Goal: Information Seeking & Learning: Learn about a topic

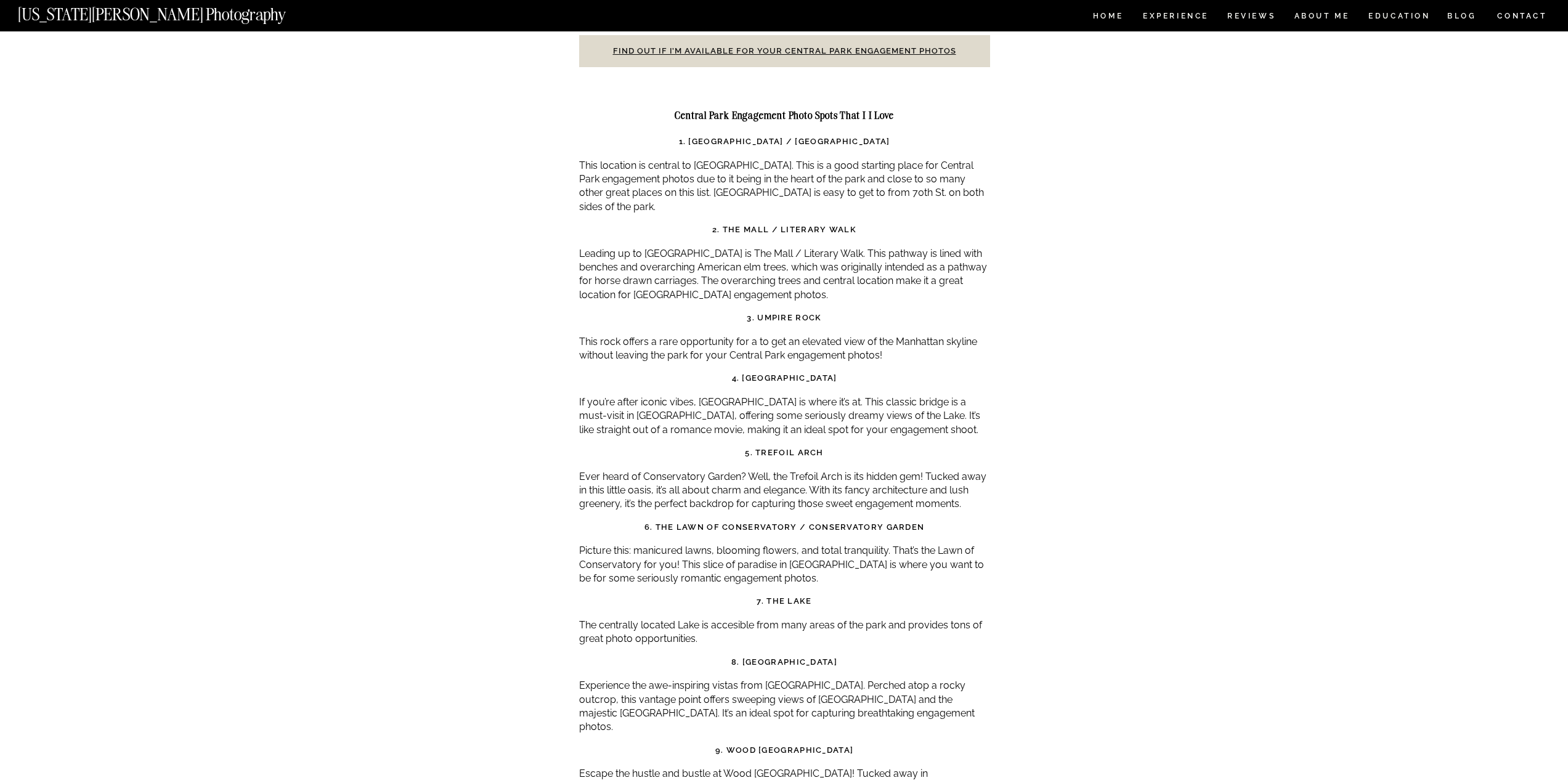
scroll to position [4003, 0]
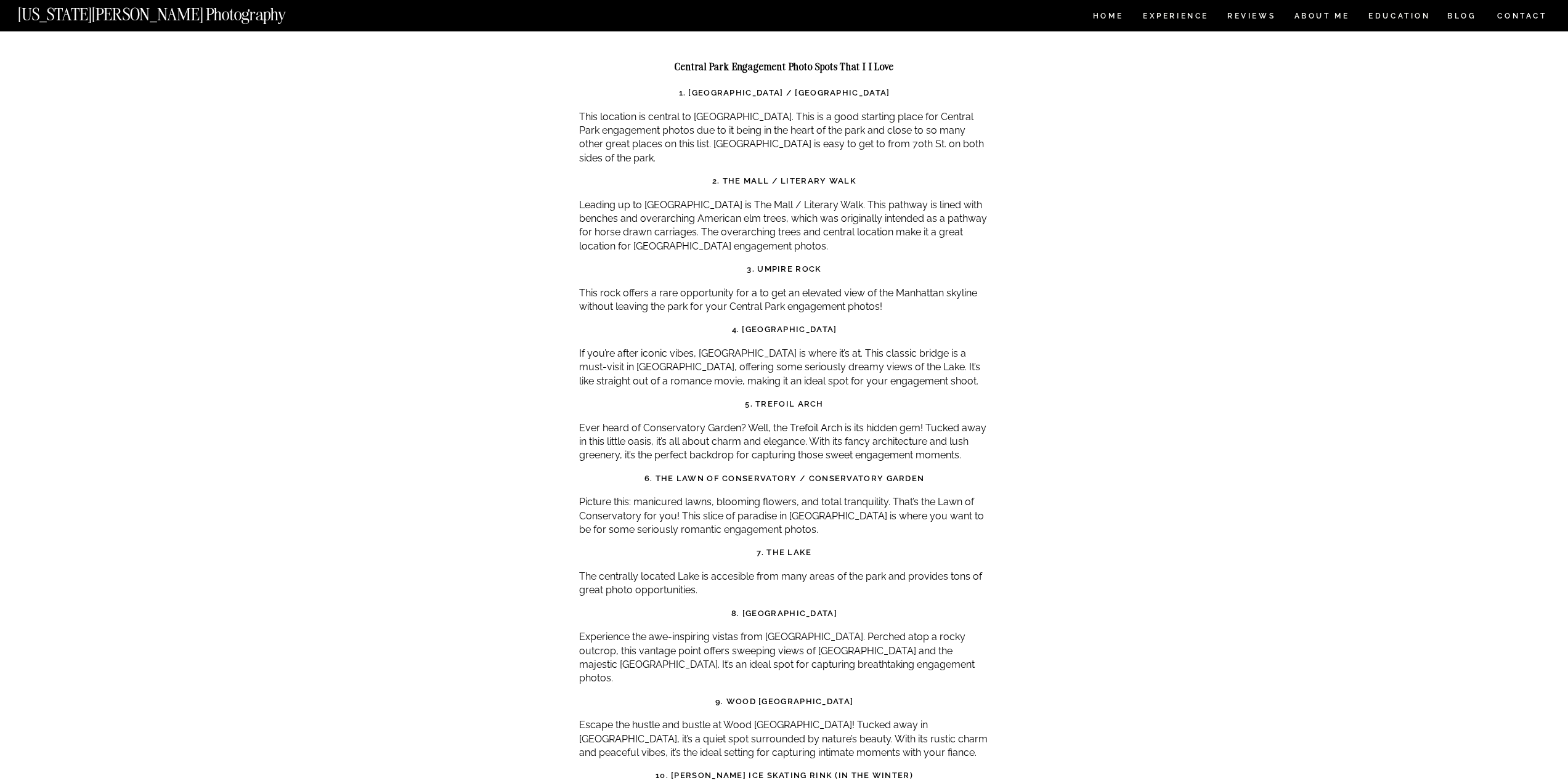
drag, startPoint x: 1211, startPoint y: 325, endPoint x: 1223, endPoint y: 320, distance: 13.0
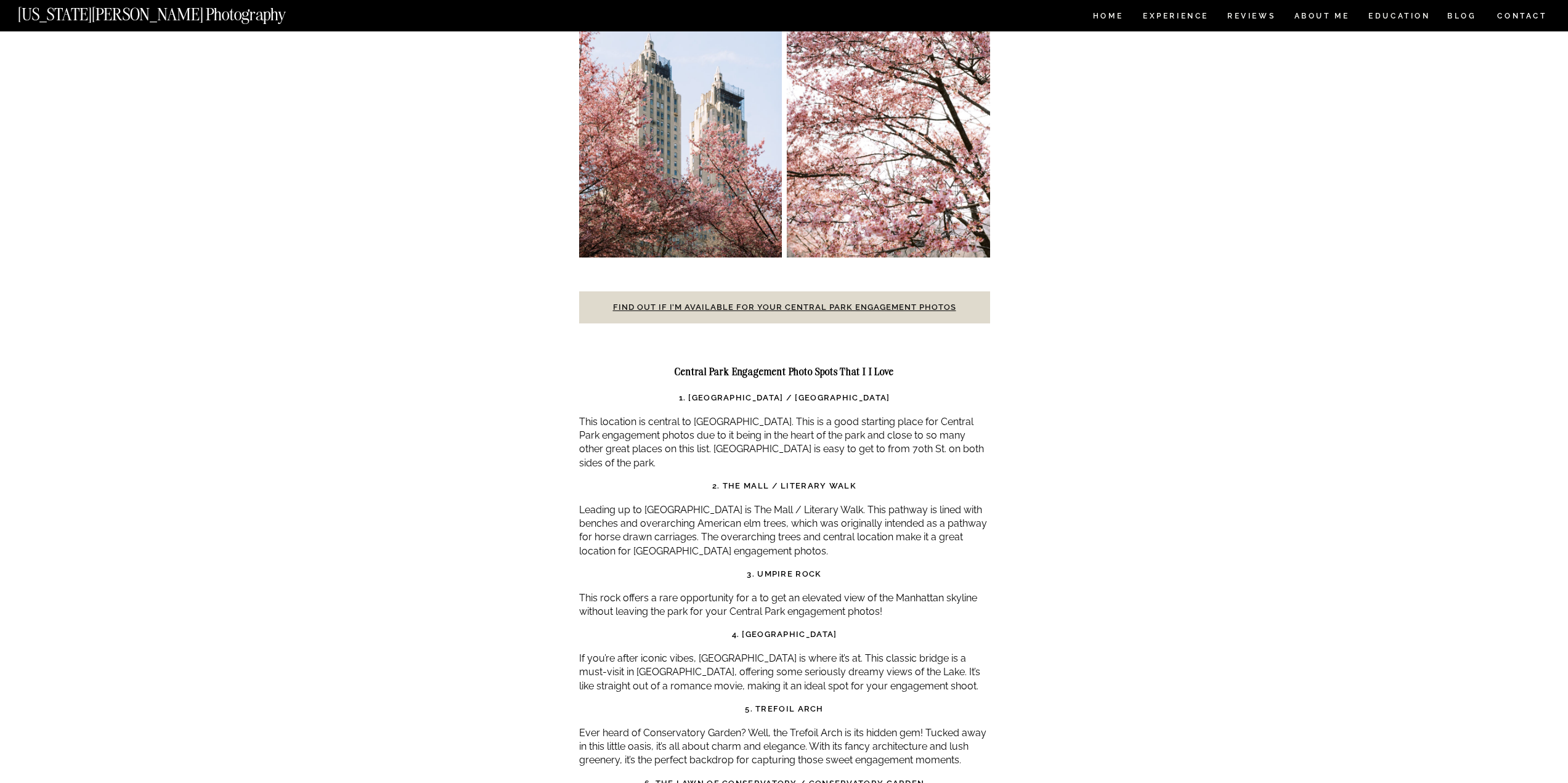
scroll to position [3822, 0]
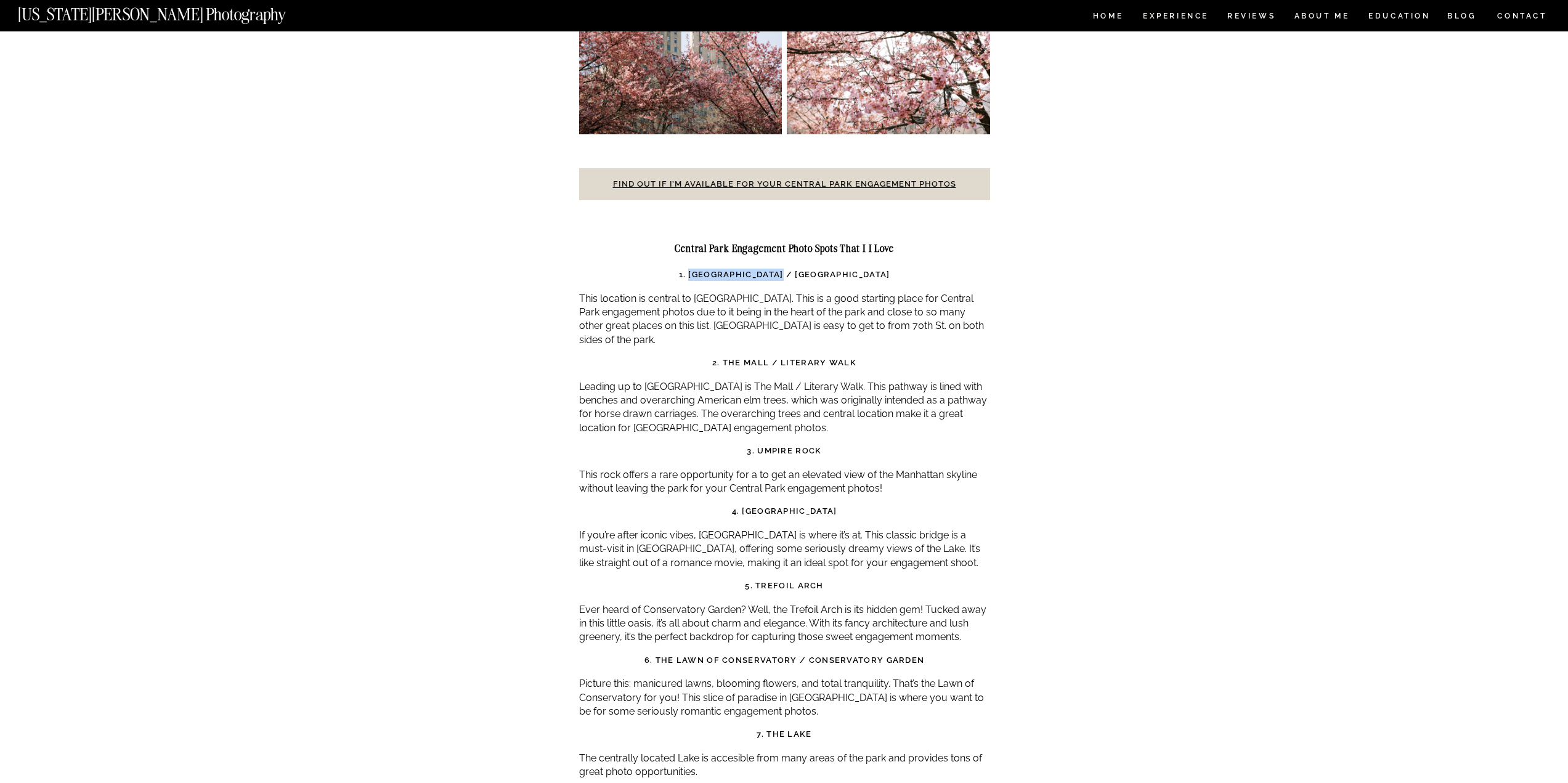
drag, startPoint x: 692, startPoint y: 216, endPoint x: 780, endPoint y: 218, distance: 88.0
click at [787, 270] on strong "1. [GEOGRAPHIC_DATA] / [GEOGRAPHIC_DATA]" at bounding box center [784, 274] width 211 height 9
click at [852, 380] on p "Leading up to [GEOGRAPHIC_DATA] is The Mall / Literary Walk. This pathway is li…" at bounding box center [785, 408] width 411 height 56
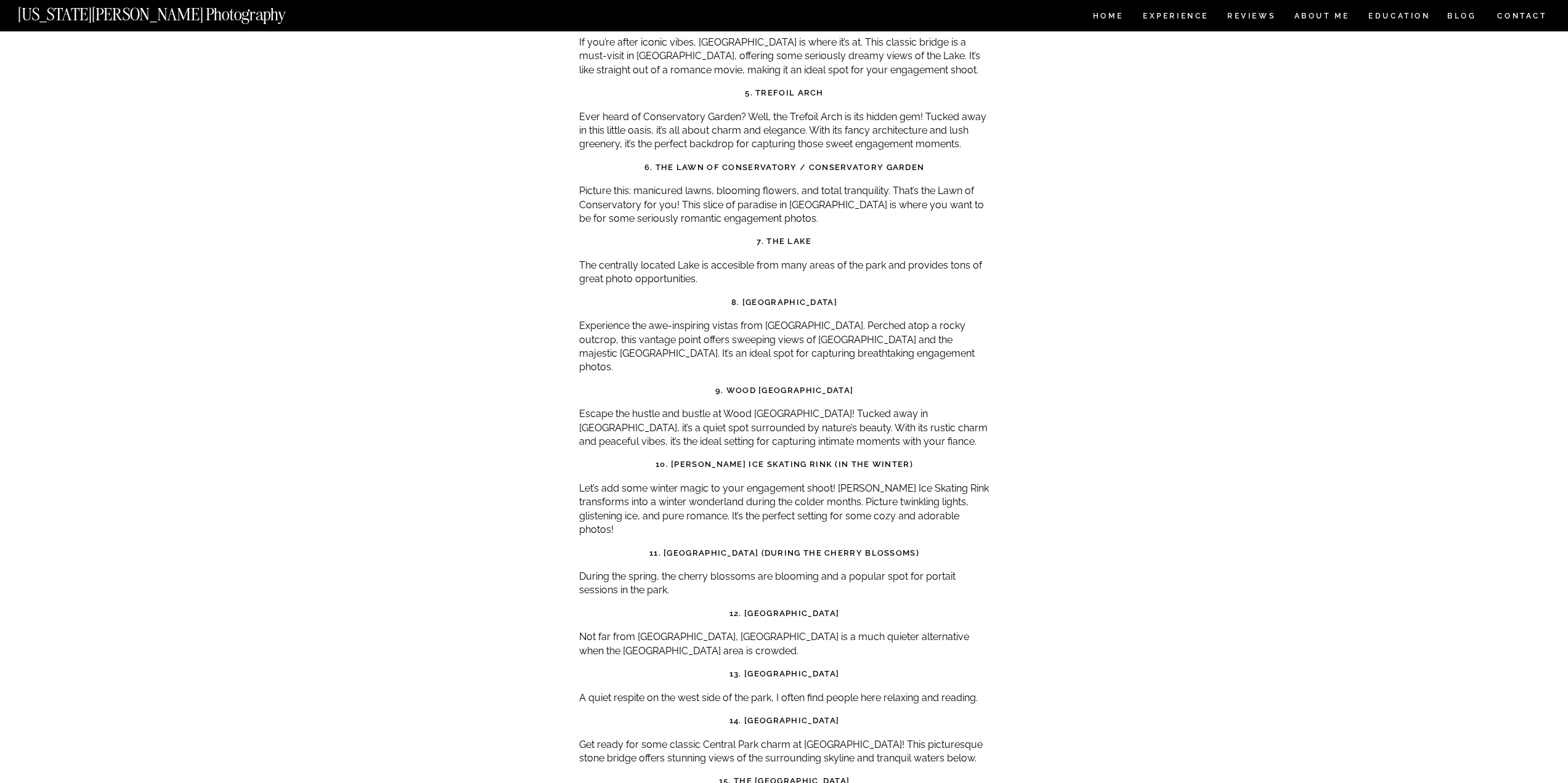
scroll to position [4067, 0]
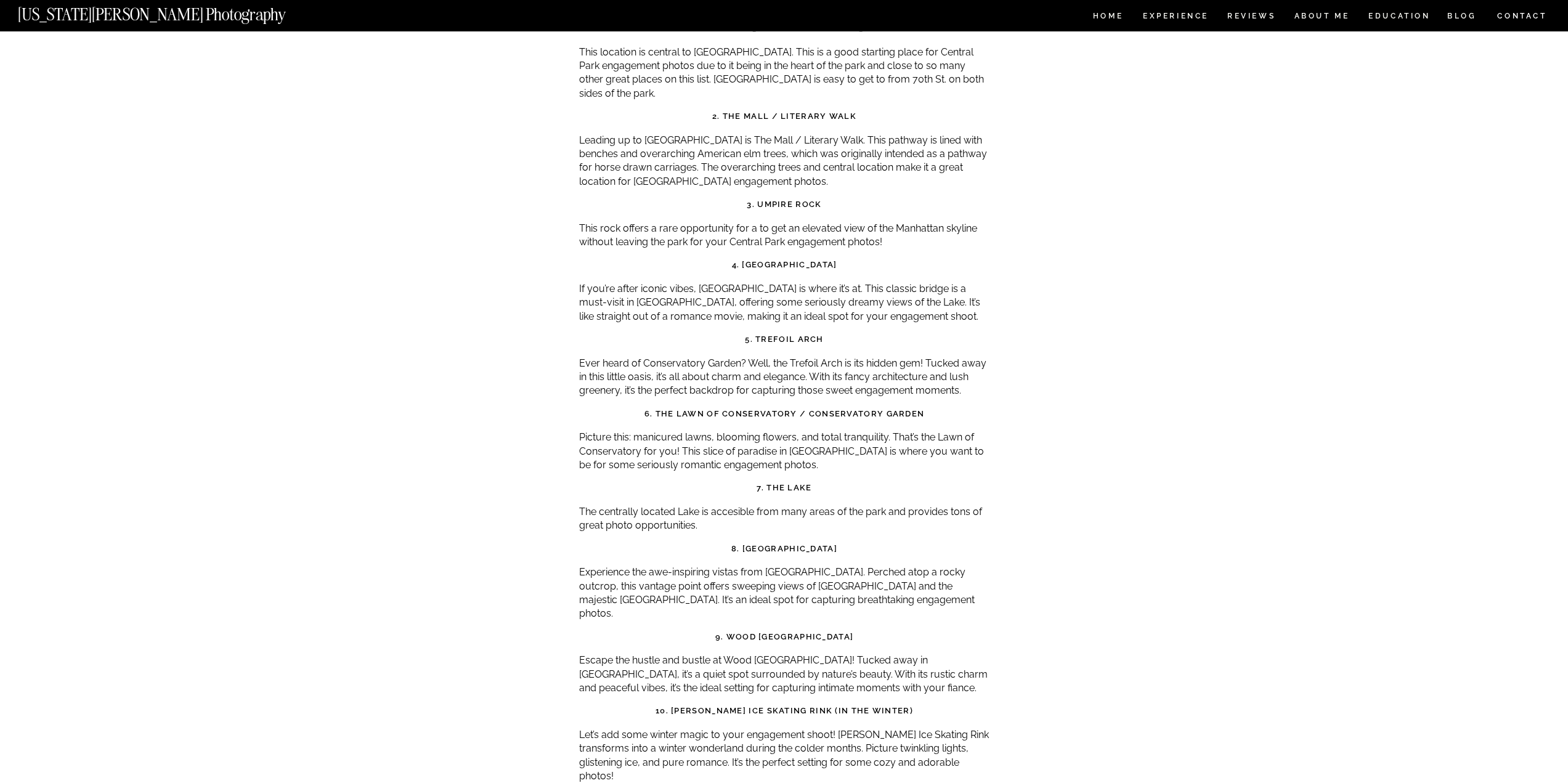
drag, startPoint x: 1180, startPoint y: 284, endPoint x: 1097, endPoint y: 203, distance: 116.0
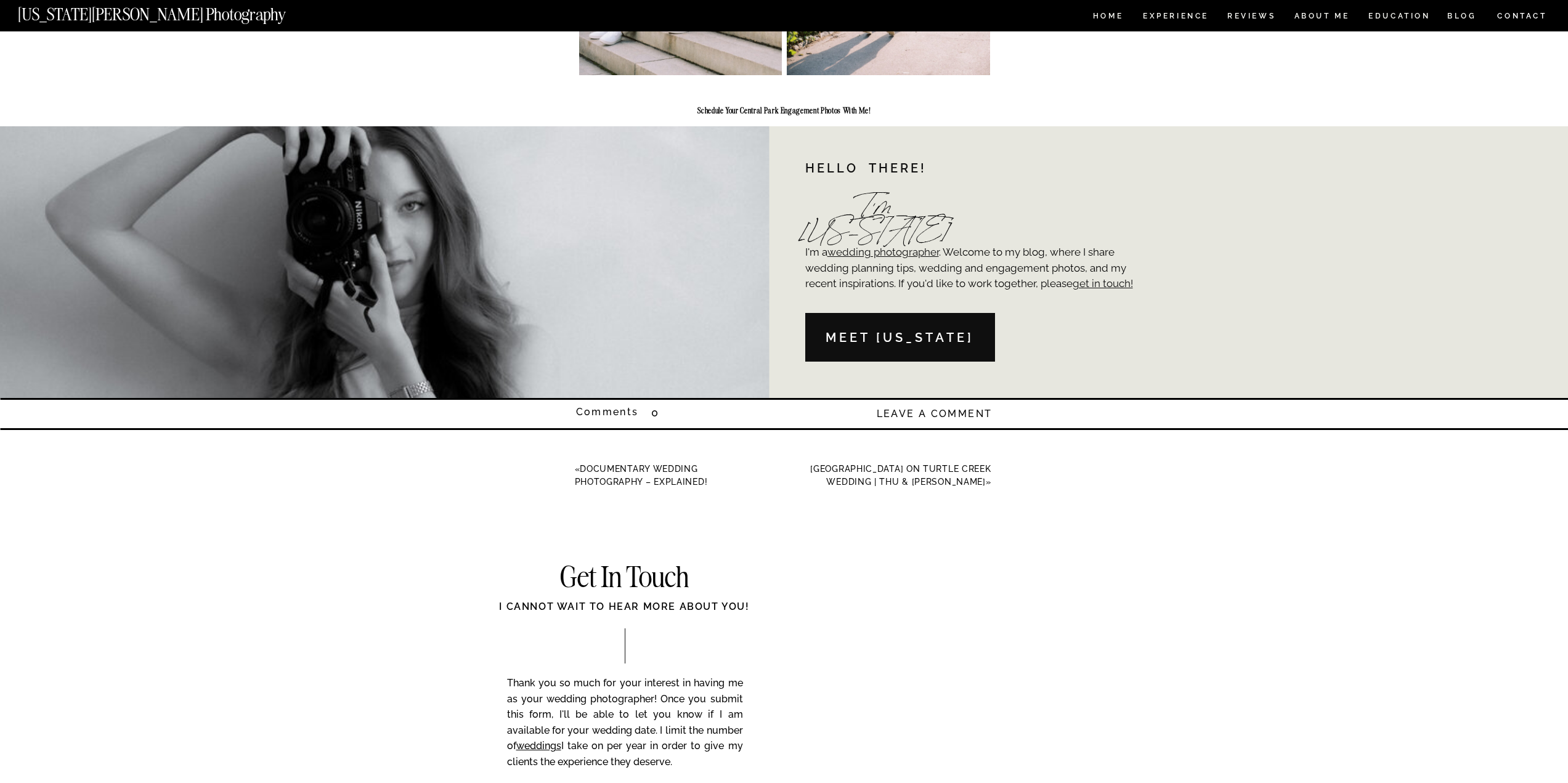
drag, startPoint x: 1110, startPoint y: 239, endPoint x: 1081, endPoint y: 493, distance: 255.7
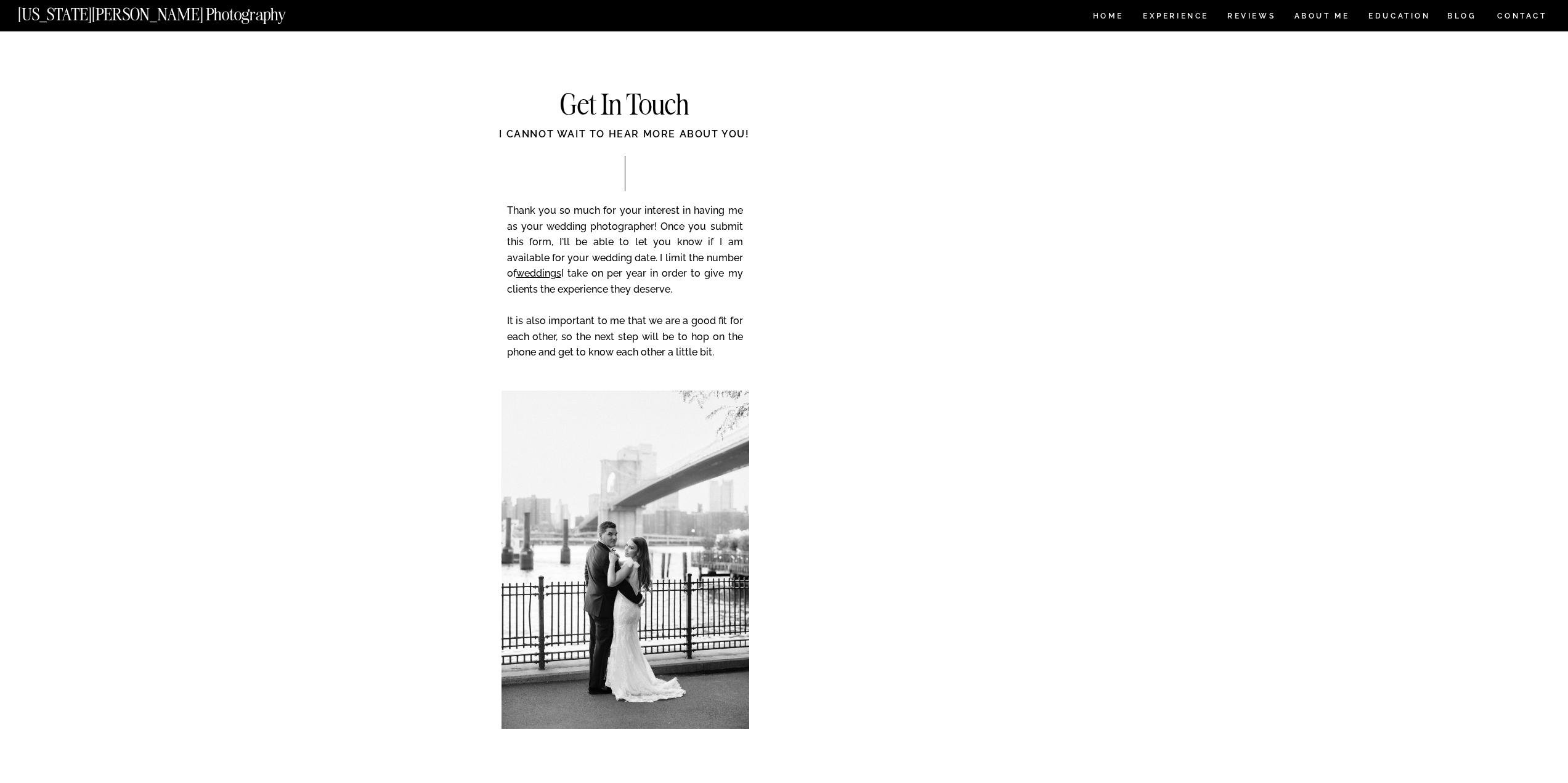
drag, startPoint x: 1317, startPoint y: 621, endPoint x: 1290, endPoint y: 615, distance: 27.7
click at [1317, 621] on div "CONTACT BLOG REVIEWS ABOUT ME Experience EDUCATION HOME Georgia Sheridan Photog…" at bounding box center [784, 590] width 1568 height 1179
click at [1251, 516] on div "CONTACT BLOG REVIEWS ABOUT ME Experience EDUCATION HOME Georgia Sheridan Photog…" at bounding box center [784, 590] width 1568 height 1179
